Goal: Task Accomplishment & Management: Use online tool/utility

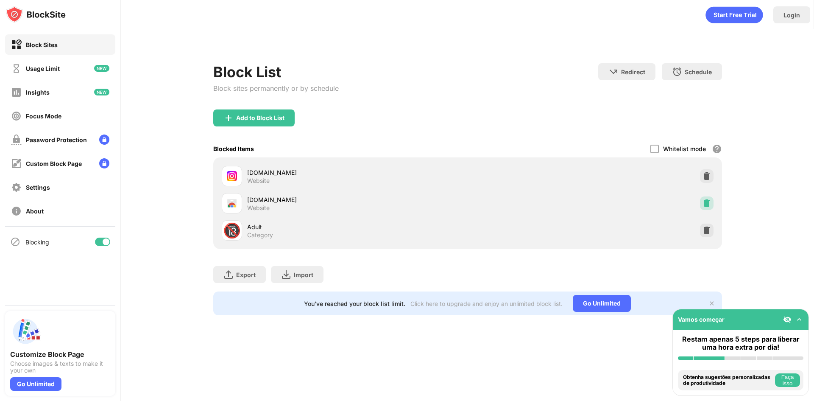
click at [707, 206] on img at bounding box center [706, 203] width 8 height 8
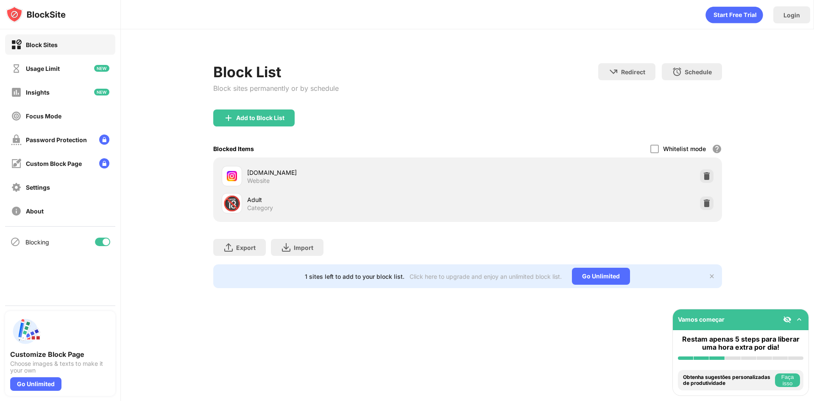
click at [260, 203] on div "Adult" at bounding box center [357, 199] width 220 height 9
click at [215, 117] on div "Add to Block List" at bounding box center [253, 117] width 81 height 17
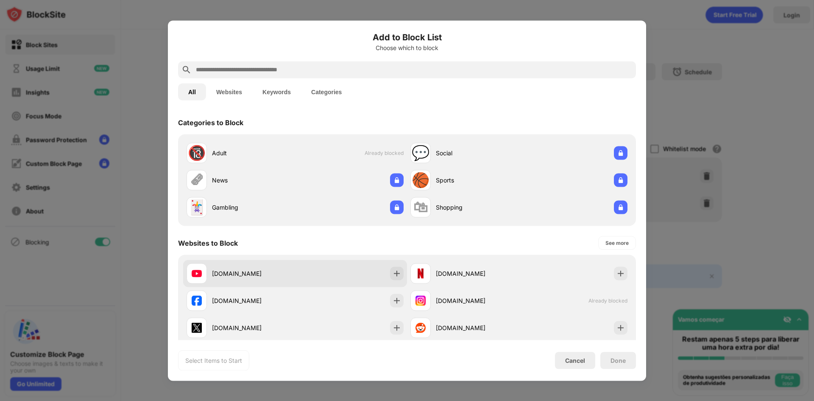
click at [257, 277] on div "youtube.com" at bounding box center [253, 273] width 83 height 9
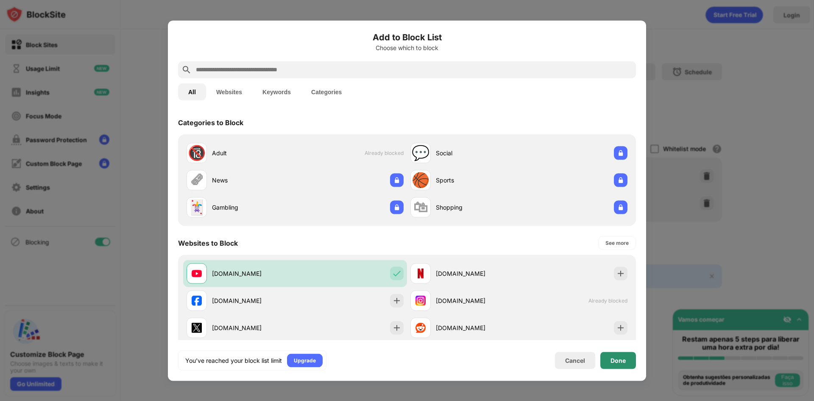
click at [613, 364] on div "Done" at bounding box center [618, 359] width 36 height 17
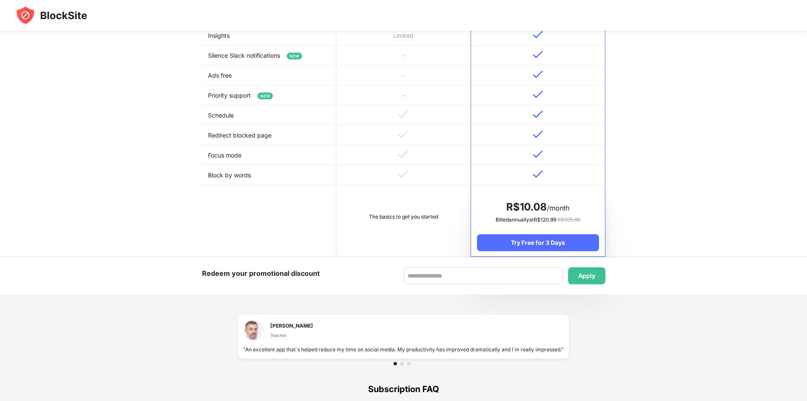
scroll to position [339, 0]
